Goal: Communication & Community: Participate in discussion

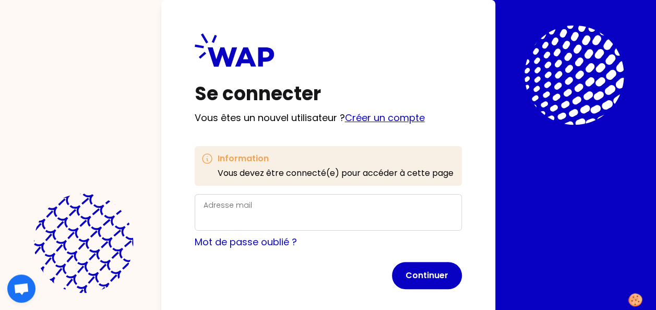
click at [392, 122] on link "Créer un compte" at bounding box center [385, 117] width 80 height 13
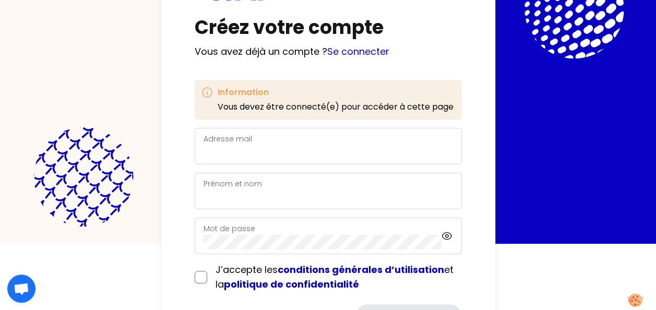
scroll to position [104, 0]
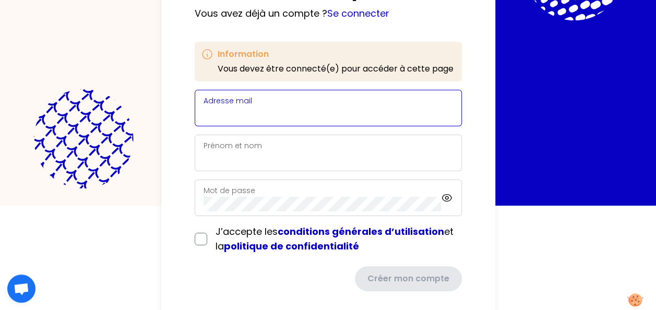
click at [261, 110] on input "Adresse mail" at bounding box center [329, 114] width 250 height 15
type input "[EMAIL_ADDRESS][PERSON_NAME][DOMAIN_NAME]"
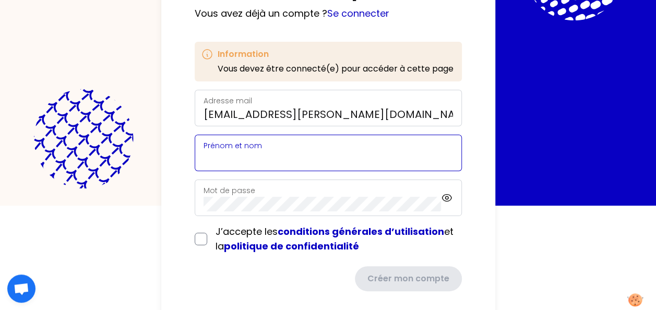
type input "[PERSON_NAME]"
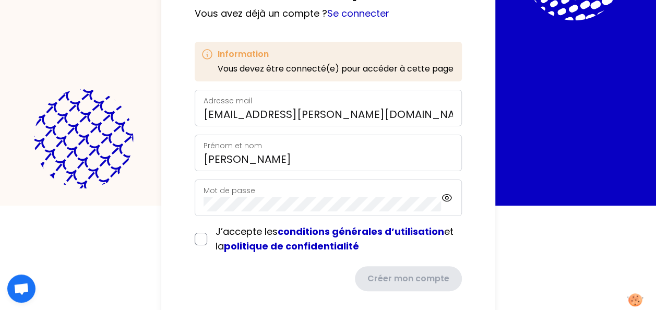
click at [259, 191] on div "Mot de passe" at bounding box center [323, 197] width 238 height 27
click at [197, 236] on input "checkbox" at bounding box center [201, 239] width 13 height 13
checkbox input "true"
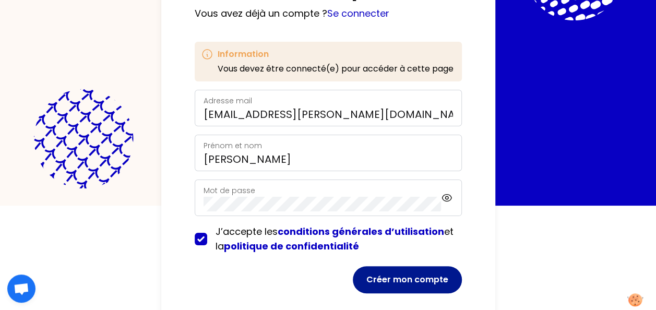
click at [409, 277] on button "Créer mon compte" at bounding box center [407, 279] width 109 height 27
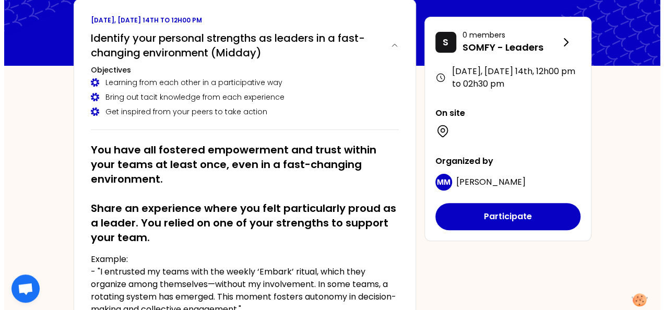
scroll to position [52, 0]
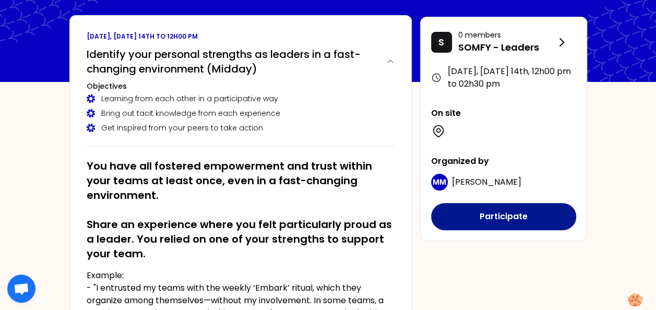
click at [524, 215] on button "Participate" at bounding box center [503, 216] width 145 height 27
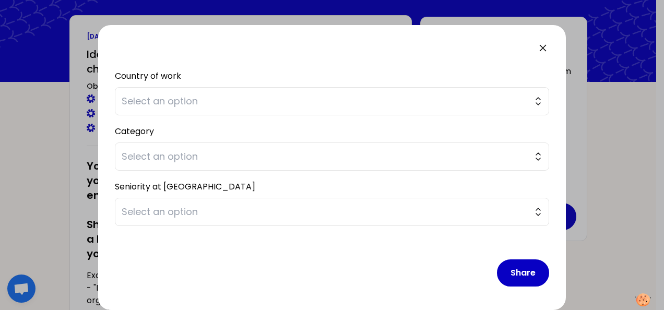
scroll to position [0, 0]
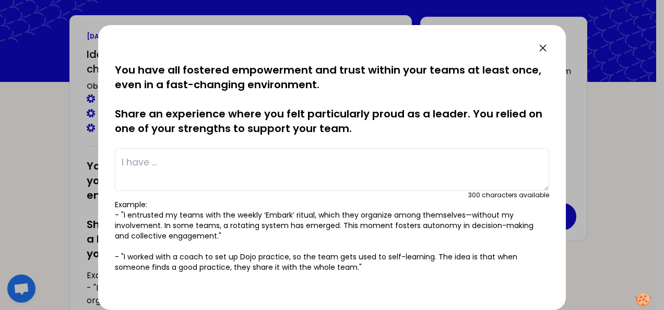
drag, startPoint x: 354, startPoint y: 49, endPoint x: 411, endPoint y: 32, distance: 60.2
click at [411, 32] on div "saved You have all fostered empowerment and trust within your teams at least on…" at bounding box center [332, 167] width 468 height 285
drag, startPoint x: 388, startPoint y: 38, endPoint x: 466, endPoint y: 43, distance: 78.0
click at [466, 43] on div "saved You have all fostered empowerment and trust within your teams at least on…" at bounding box center [332, 167] width 468 height 285
click at [150, 164] on textarea at bounding box center [332, 169] width 434 height 43
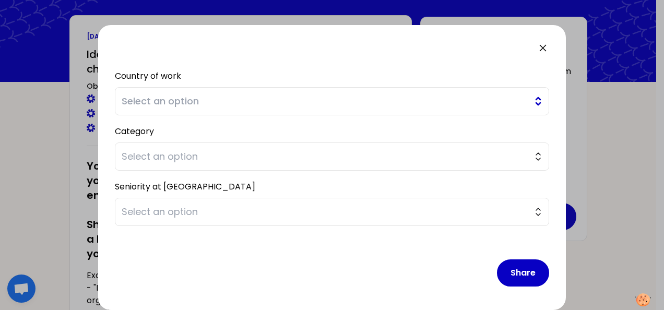
click at [187, 103] on span "Select an option" at bounding box center [325, 101] width 406 height 15
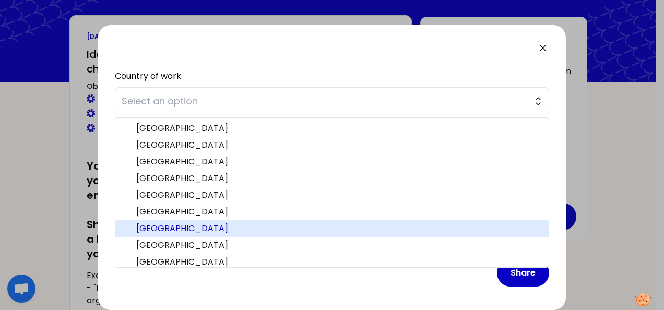
click at [180, 229] on span "[GEOGRAPHIC_DATA]" at bounding box center [338, 228] width 404 height 13
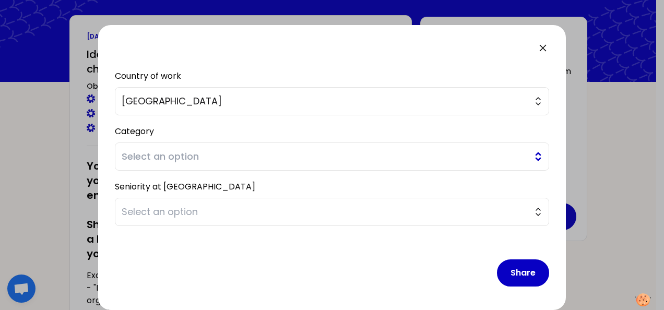
click at [205, 154] on span "Select an option" at bounding box center [325, 156] width 406 height 15
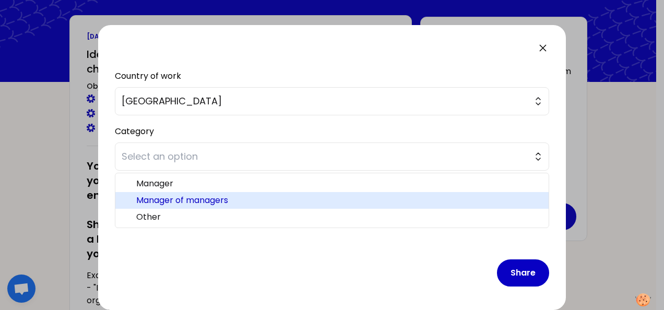
click at [194, 198] on span "Manager of managers" at bounding box center [338, 200] width 404 height 13
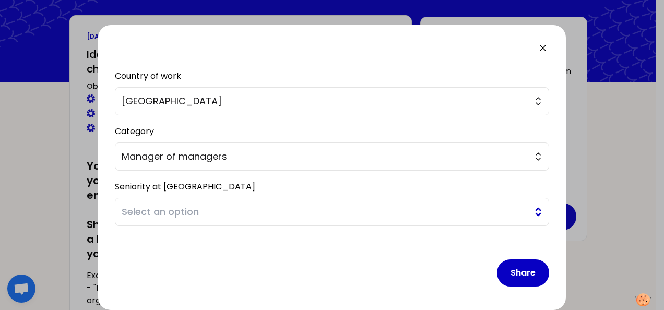
click at [205, 206] on span "Select an option" at bounding box center [325, 212] width 406 height 15
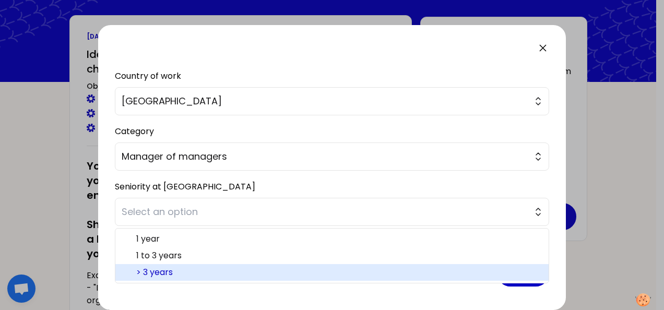
click at [167, 272] on span "> 3 years" at bounding box center [338, 272] width 404 height 13
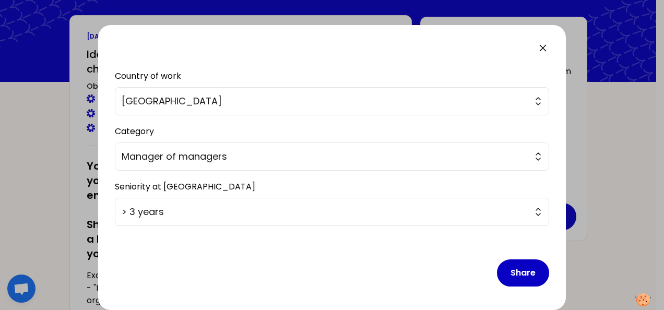
click at [238, 248] on div "Share" at bounding box center [332, 264] width 434 height 61
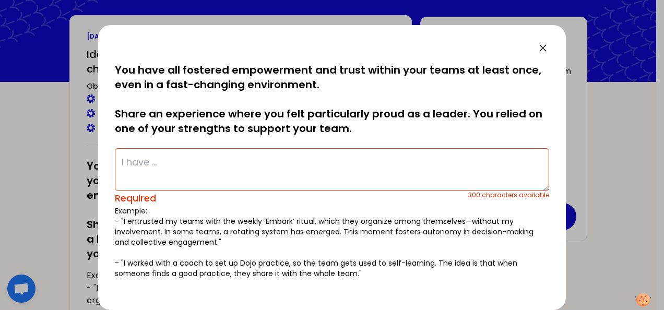
click at [165, 159] on textarea at bounding box center [332, 169] width 434 height 43
click at [158, 165] on textarea at bounding box center [332, 169] width 434 height 43
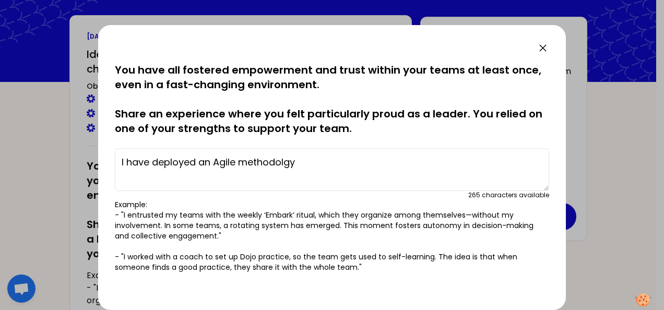
click at [300, 163] on textarea "I have deployed an Agile methodolgy" at bounding box center [332, 169] width 434 height 43
click at [299, 163] on textarea "I have deployed an Agile methodolgy" at bounding box center [332, 169] width 434 height 43
click at [246, 161] on textarea "I have deployed an Agile methodolgy" at bounding box center [332, 169] width 434 height 43
click at [304, 161] on textarea "I have deployed an Agile methodolgy" at bounding box center [332, 169] width 434 height 43
click at [362, 161] on textarea "I have deployed an Agile methodolgy within a team, thanks to my management team" at bounding box center [332, 169] width 434 height 43
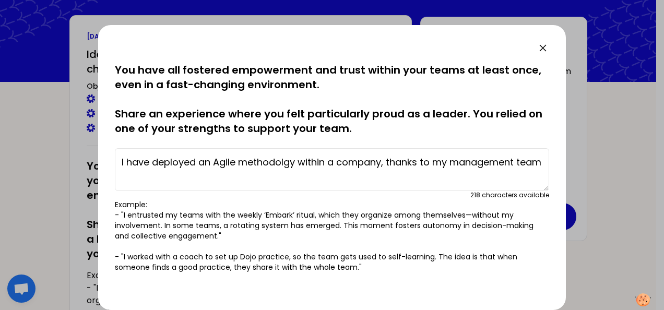
click at [300, 161] on textarea "I have deployed an Agile methodolgy within a company, thanks to my management t…" at bounding box center [332, 169] width 434 height 43
drag, startPoint x: 145, startPoint y: 178, endPoint x: 167, endPoint y: 178, distance: 22.5
click at [145, 178] on textarea "I have deployed an Agile methodolgy within a company, thanks to my management t…" at bounding box center [332, 169] width 434 height 43
drag, startPoint x: 381, startPoint y: 161, endPoint x: 348, endPoint y: 157, distance: 33.6
click at [341, 161] on textarea "I have deployed an Agile methodolgy within a company, thanks to my management t…" at bounding box center [332, 169] width 434 height 43
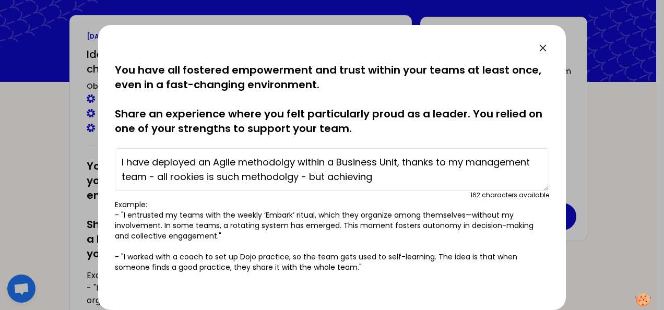
click at [374, 173] on textarea "I have deployed an Agile methodolgy within a Business Unit, thanks to my manage…" at bounding box center [332, 169] width 434 height 43
drag, startPoint x: 240, startPoint y: 164, endPoint x: 296, endPoint y: 162, distance: 55.9
click at [296, 162] on textarea "I have deployed an Agile methodolgy within a Business Unit, thanks to my manage…" at bounding box center [332, 169] width 434 height 43
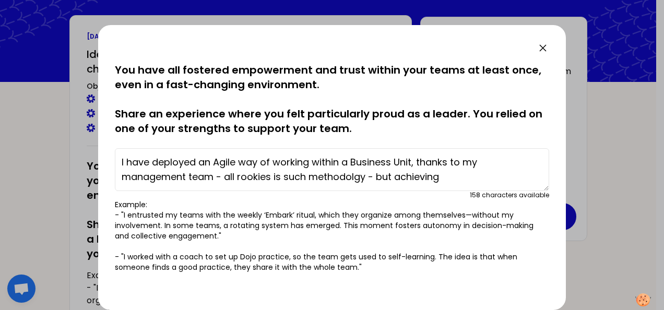
click at [462, 164] on textarea "I have deployed an Agile way of working within a Business Unit, thanks to my ma…" at bounding box center [332, 169] width 434 height 43
click at [450, 179] on textarea "I have deployed an Agile way of working within a Business Unit, thanks to a bri…" at bounding box center [332, 169] width 434 height 43
drag, startPoint x: 397, startPoint y: 175, endPoint x: 453, endPoint y: 189, distance: 57.5
click at [446, 178] on textarea "I have deployed an Agile way of working within a Business Unit, thanks to a bri…" at bounding box center [332, 169] width 434 height 43
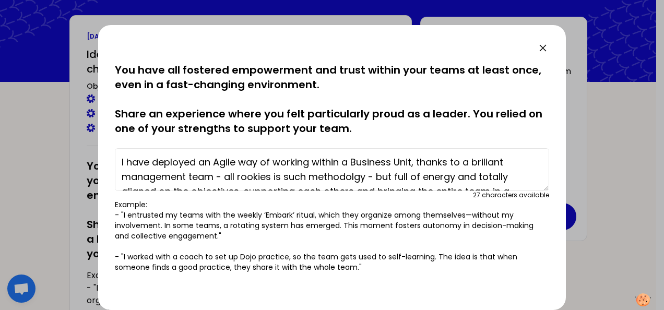
scroll to position [29, 0]
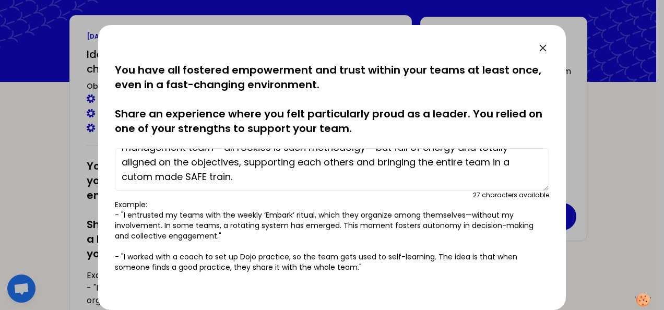
click at [137, 177] on textarea "I have deployed an Agile way of working within a Business Unit, thanks to a bri…" at bounding box center [332, 169] width 434 height 43
click at [133, 177] on textarea "I have deployed an Agile way of working within a Business Unit, thanks to a bri…" at bounding box center [332, 169] width 434 height 43
click at [161, 177] on textarea "I have deployed an Agile way of working within a Business Unit, thanks to a bri…" at bounding box center [332, 169] width 434 height 43
type textarea "I have deployed an Agile way of working within a Business Unit, thanks to a bri…"
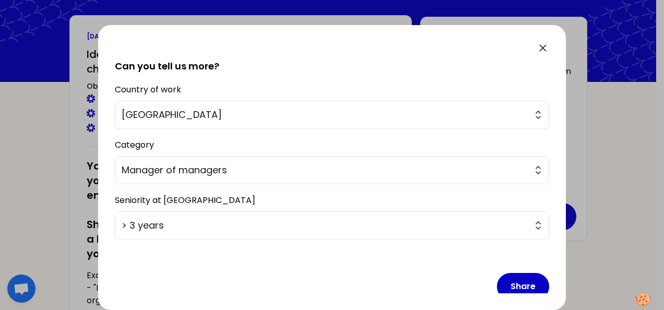
scroll to position [252, 0]
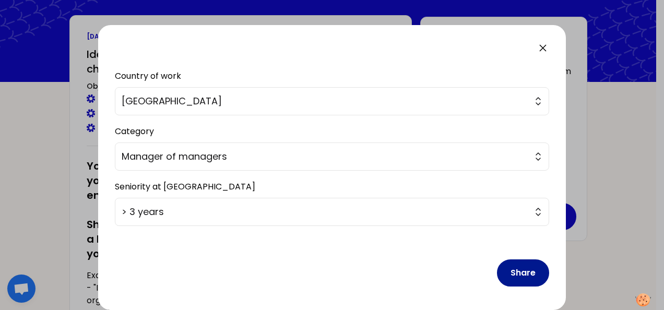
click at [509, 275] on button "Share" at bounding box center [523, 273] width 52 height 27
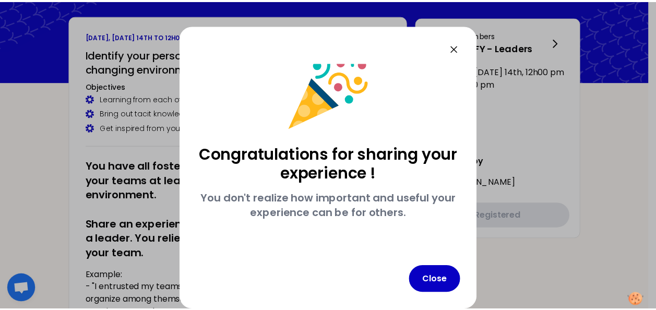
scroll to position [18, 0]
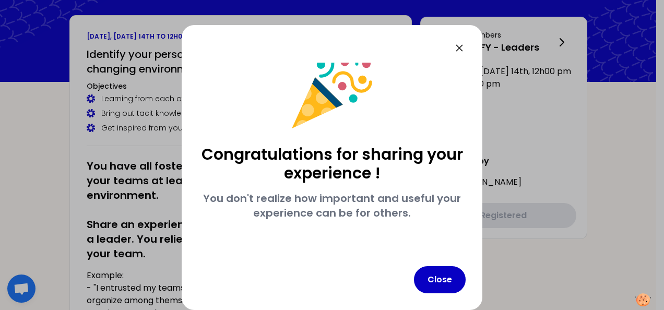
click at [463, 49] on icon at bounding box center [459, 48] width 6 height 6
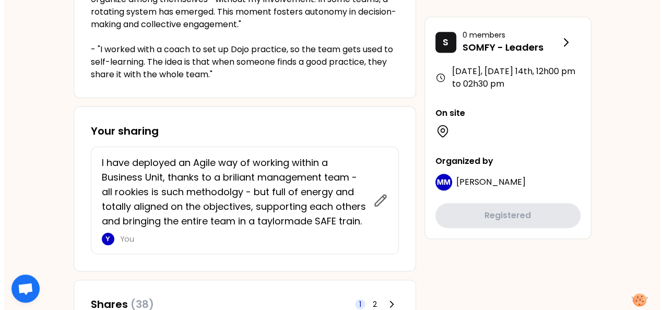
scroll to position [418, 0]
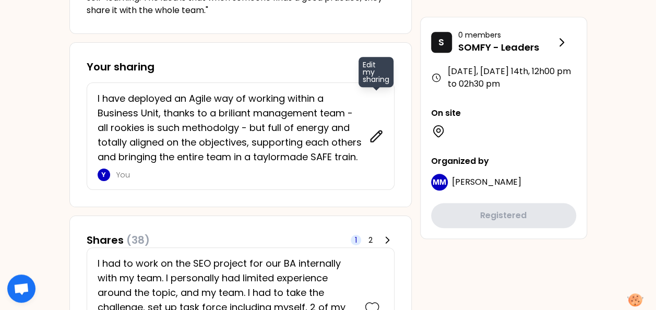
click at [376, 134] on icon at bounding box center [376, 136] width 15 height 15
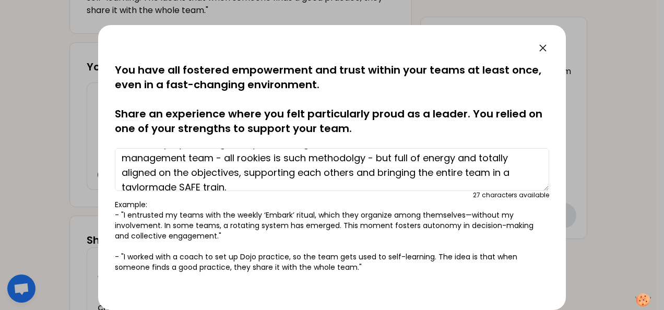
scroll to position [29, 0]
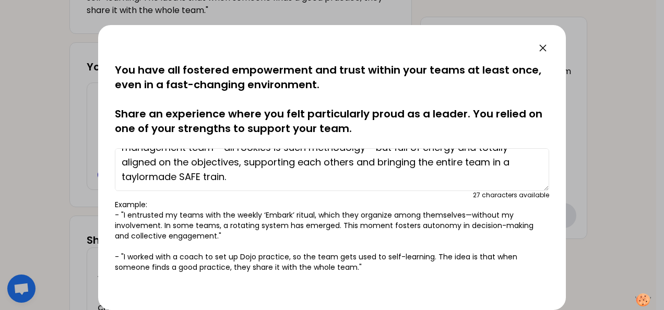
click at [240, 176] on textarea "I have deployed an Agile way of working within a Business Unit, thanks to a bri…" at bounding box center [332, 169] width 434 height 43
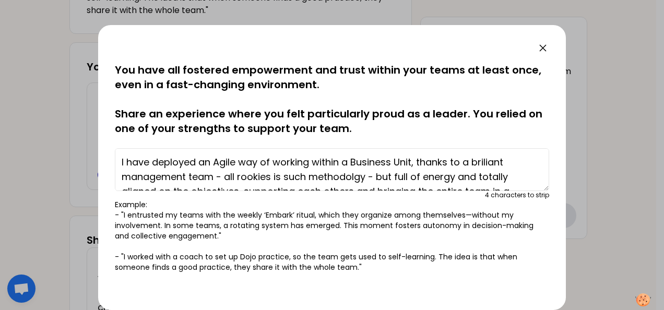
drag, startPoint x: 379, startPoint y: 175, endPoint x: 87, endPoint y: 135, distance: 295.2
click at [87, 135] on div "saved You have all fostered empowerment and trust within your teams at least on…" at bounding box center [332, 155] width 664 height 310
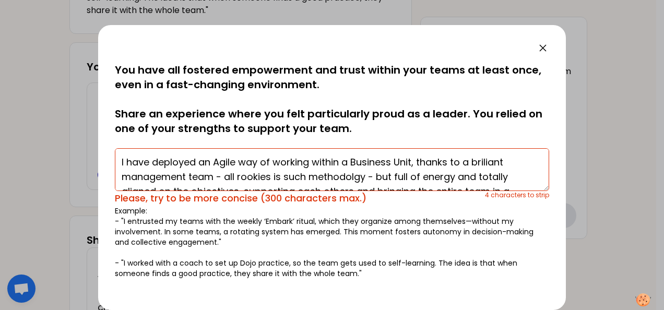
scroll to position [29, 0]
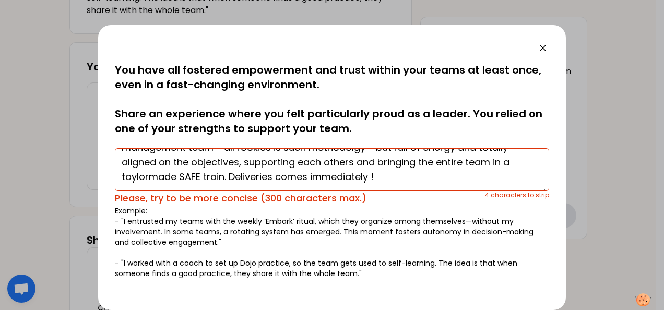
click at [286, 180] on textarea "I have deployed an Agile way of working within a Business Unit, thanks to a bri…" at bounding box center [332, 169] width 434 height 43
click at [302, 175] on textarea "I have deployed an Agile way of working within a Business Unit, thanks to a bri…" at bounding box center [332, 169] width 434 height 43
click at [409, 182] on textarea "I have deployed an Agile way of working within a Business Unit, thanks to a bri…" at bounding box center [332, 169] width 434 height 43
drag, startPoint x: 246, startPoint y: 163, endPoint x: 377, endPoint y: 166, distance: 131.1
click at [377, 166] on textarea "I have deployed an Agile way of working within a Business Unit, thanks to a bri…" at bounding box center [332, 169] width 434 height 43
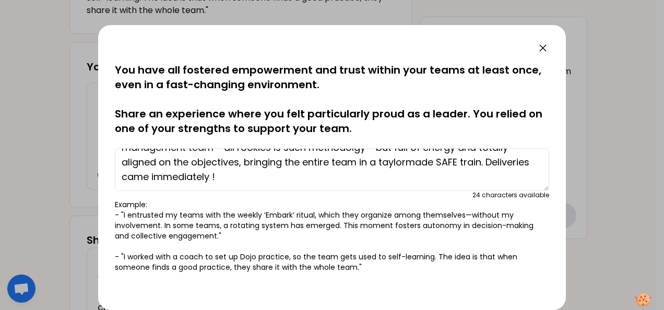
scroll to position [0, 0]
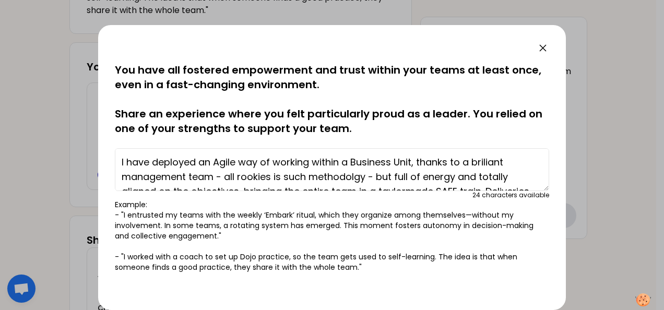
type textarea "I have deployed an Agile way of working within a Business Unit, thanks to a bri…"
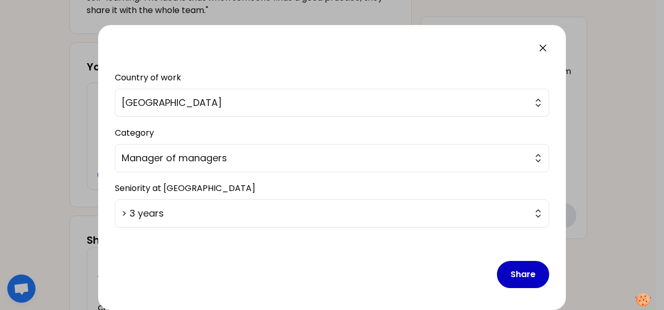
scroll to position [252, 0]
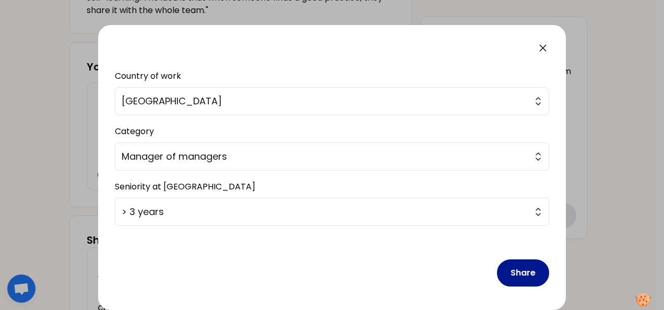
click at [513, 272] on button "Share" at bounding box center [523, 273] width 52 height 27
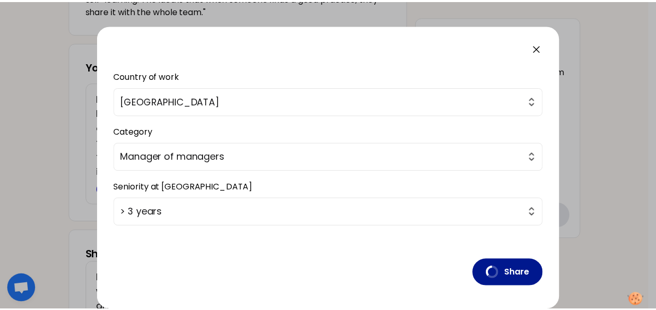
scroll to position [18, 0]
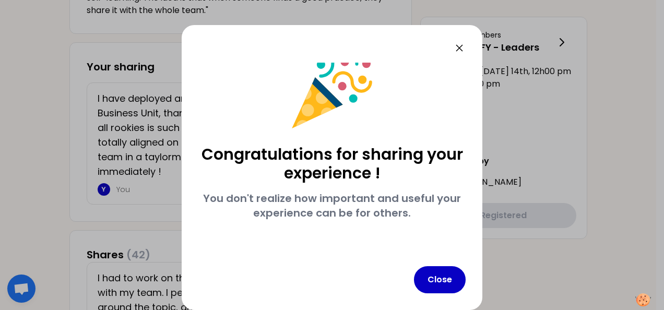
click at [463, 47] on icon at bounding box center [459, 48] width 6 height 6
